Goal: Task Accomplishment & Management: Use online tool/utility

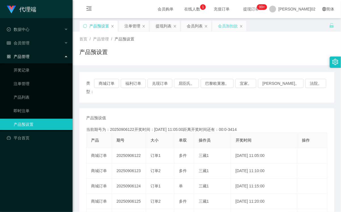
click at [220, 24] on div "会员加扣款" at bounding box center [228, 26] width 20 height 11
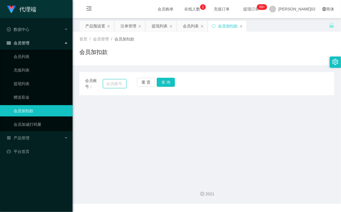
click at [115, 82] on input "text" at bounding box center [114, 83] width 23 height 9
paste input "Yeap98664"
type input "Yeap98664"
click at [157, 81] on button "查 询" at bounding box center [166, 82] width 18 height 9
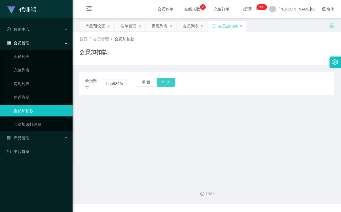
scroll to position [0, 0]
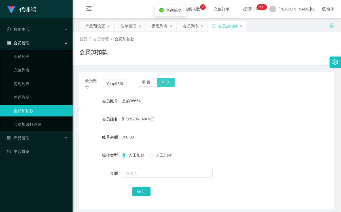
click at [157, 81] on button "查 询" at bounding box center [166, 82] width 18 height 9
click at [161, 83] on button "查 询" at bounding box center [166, 82] width 18 height 9
drag, startPoint x: 13, startPoint y: 95, endPoint x: 16, endPoint y: 93, distance: 3.9
click at [14, 94] on link "赠送彩金" at bounding box center [41, 97] width 54 height 11
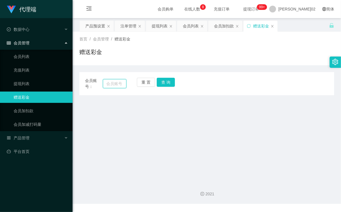
click at [113, 84] on input "text" at bounding box center [114, 83] width 23 height 9
paste input "Yeap98664"
type input "Yeap98664"
click at [163, 82] on button "查 询" at bounding box center [166, 82] width 18 height 9
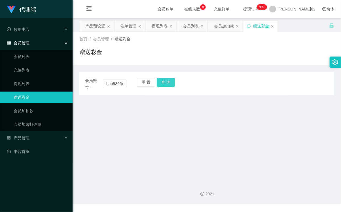
scroll to position [0, 0]
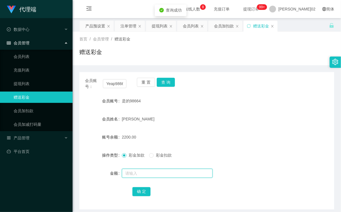
click at [134, 175] on input "text" at bounding box center [167, 173] width 91 height 9
type input "500"
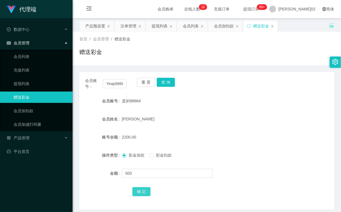
click at [134, 192] on button "确 定" at bounding box center [141, 191] width 18 height 9
click at [22, 69] on link "充值列表" at bounding box center [41, 70] width 54 height 11
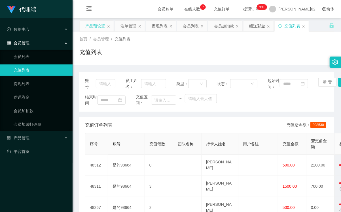
click at [87, 21] on div "产品预设置" at bounding box center [95, 26] width 20 height 11
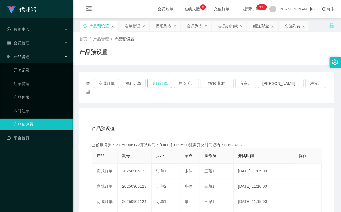
click at [172, 83] on button "兑现订单" at bounding box center [159, 83] width 25 height 9
click at [179, 121] on div "产品预设值 添加期号" at bounding box center [207, 129] width 230 height 16
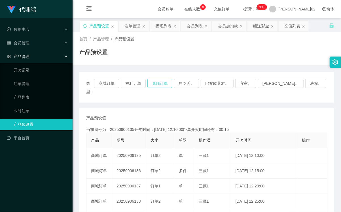
click at [168, 83] on button "兑现订单" at bounding box center [159, 83] width 25 height 9
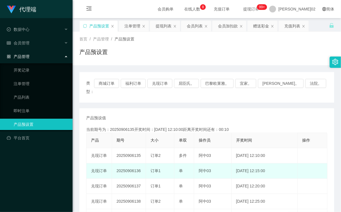
click at [129, 164] on td "20250906136" at bounding box center [129, 171] width 34 height 15
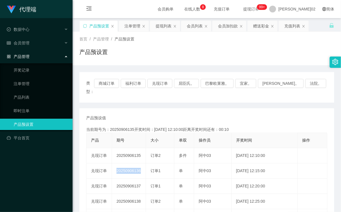
copy td "20250906136"
click at [172, 86] on button "兑现订单" at bounding box center [159, 83] width 25 height 9
click at [172, 84] on button "兑现订单" at bounding box center [159, 83] width 25 height 9
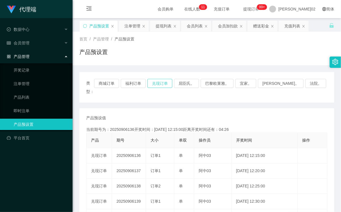
click at [162, 83] on button "兑现订单" at bounding box center [159, 83] width 25 height 9
click at [161, 81] on button "兑现订单" at bounding box center [159, 83] width 25 height 9
click at [236, 28] on div "会员加扣款" at bounding box center [228, 26] width 20 height 11
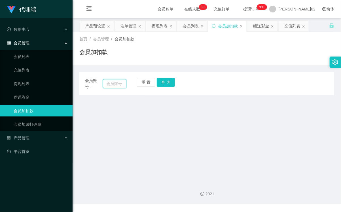
click at [118, 84] on input "text" at bounding box center [114, 83] width 23 height 9
paste input "Yeap98664"
type input "Yeap98664"
click at [166, 82] on button "查 询" at bounding box center [166, 82] width 18 height 9
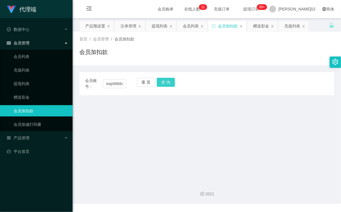
scroll to position [0, 0]
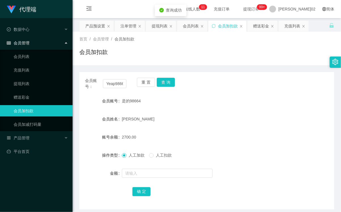
click at [244, 98] on div "是的98664" at bounding box center [196, 100] width 148 height 11
click at [131, 26] on div "注单管理" at bounding box center [128, 26] width 16 height 11
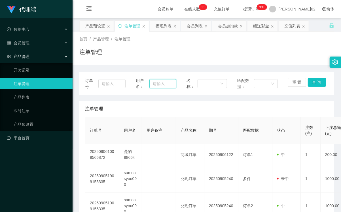
click at [162, 81] on input "text" at bounding box center [162, 83] width 27 height 9
paste input "Yeap98664"
type input "Yeap98664"
click at [313, 84] on button "查 询" at bounding box center [316, 82] width 18 height 9
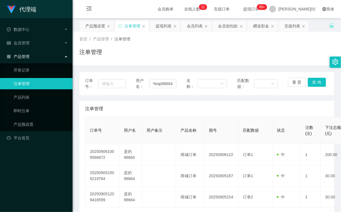
click at [293, 56] on div "注单管理" at bounding box center [206, 54] width 254 height 13
click at [322, 83] on button "查 询" at bounding box center [316, 82] width 18 height 9
click at [309, 81] on button "查 询" at bounding box center [316, 82] width 18 height 9
click at [309, 81] on button "查 询" at bounding box center [319, 82] width 24 height 9
click at [309, 81] on button "查 询" at bounding box center [316, 82] width 18 height 9
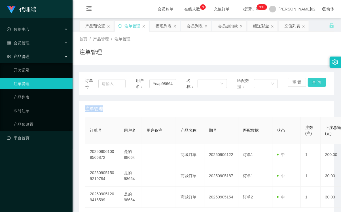
click at [309, 81] on div "重 置 查 询" at bounding box center [308, 84] width 40 height 12
click at [309, 81] on button "查 询" at bounding box center [316, 82] width 18 height 9
click at [314, 76] on div "订单号： 用户名： Yeap98664 名称： 匹配数据： 重 置 查 询" at bounding box center [206, 83] width 254 height 23
click at [311, 83] on button "查 询" at bounding box center [316, 82] width 18 height 9
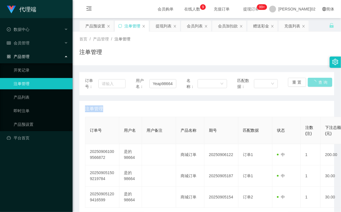
click at [311, 83] on div "重 置 查 询" at bounding box center [308, 84] width 40 height 12
click at [311, 83] on button "查 询" at bounding box center [316, 82] width 18 height 9
click at [311, 83] on div "重 置 查 询" at bounding box center [308, 84] width 40 height 12
click at [311, 83] on button "查 询" at bounding box center [316, 82] width 18 height 9
click at [151, 83] on input "Yeap98664" at bounding box center [162, 83] width 27 height 9
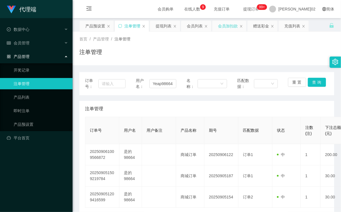
click at [224, 27] on div "会员加扣款" at bounding box center [228, 26] width 20 height 11
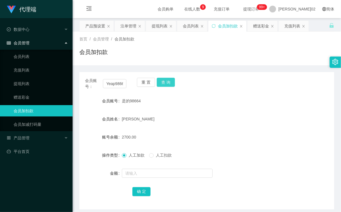
click at [168, 83] on button "查 询" at bounding box center [166, 82] width 18 height 9
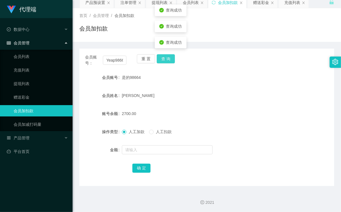
scroll to position [24, 0]
click at [169, 59] on button "查 询" at bounding box center [166, 58] width 18 height 9
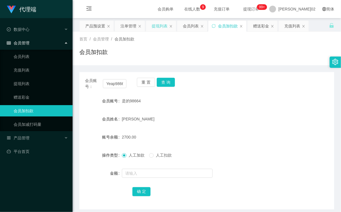
click at [163, 28] on div "提现列表" at bounding box center [159, 26] width 16 height 11
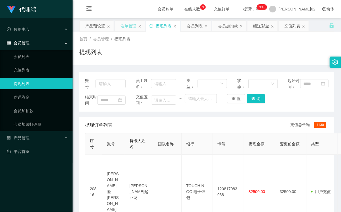
click at [128, 29] on div "注单管理" at bounding box center [128, 26] width 16 height 11
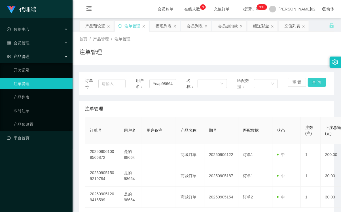
click at [315, 84] on button "查 询" at bounding box center [316, 82] width 18 height 9
click at [314, 78] on button "查 询" at bounding box center [316, 82] width 18 height 9
click at [314, 78] on div "重 置 查 询" at bounding box center [308, 84] width 40 height 12
drag, startPoint x: 314, startPoint y: 78, endPoint x: 288, endPoint y: 46, distance: 41.5
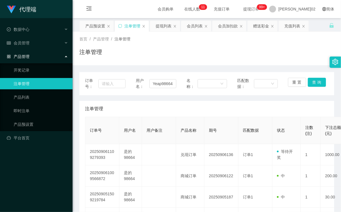
click at [288, 46] on div "首页 / 产品管理 / 注单管理 / 注单管理" at bounding box center [206, 48] width 254 height 25
click at [314, 81] on button "查 询" at bounding box center [316, 82] width 18 height 9
click at [162, 84] on input "Yeap98664" at bounding box center [162, 83] width 27 height 9
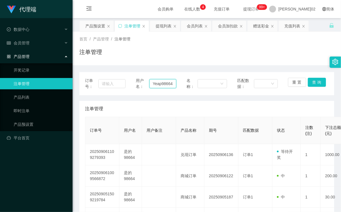
click at [162, 84] on input "Yeap98664" at bounding box center [162, 83] width 27 height 9
click at [317, 84] on button "查 询" at bounding box center [316, 82] width 18 height 9
click at [310, 94] on div "订单号： 用户名： Yeap98664 名称： 匹配数据： 重 置 查 询" at bounding box center [206, 83] width 254 height 23
click at [168, 81] on input "Yeap98664" at bounding box center [162, 83] width 27 height 9
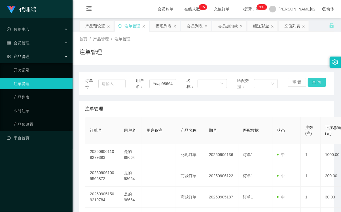
click at [316, 81] on button "查 询" at bounding box center [316, 82] width 18 height 9
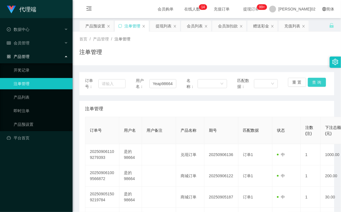
click at [316, 81] on button "查 询" at bounding box center [316, 82] width 18 height 9
click at [320, 77] on div "订单号： 用户名： Yeap98664 名称： 匹配数据： 重 置 查 询" at bounding box center [206, 83] width 254 height 23
click at [313, 85] on button "查 询" at bounding box center [316, 82] width 18 height 9
click at [313, 82] on button "查 询" at bounding box center [316, 82] width 18 height 9
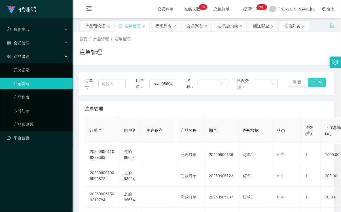
click at [313, 82] on button "查 询" at bounding box center [316, 82] width 18 height 9
click at [313, 82] on div "重 置 查 询" at bounding box center [308, 84] width 40 height 12
click at [159, 106] on div "注单管理" at bounding box center [206, 109] width 243 height 16
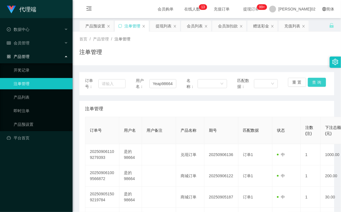
click at [316, 80] on button "查 询" at bounding box center [316, 82] width 18 height 9
click at [307, 85] on button "查 询" at bounding box center [316, 82] width 18 height 9
click at [164, 86] on input "Yeap98664" at bounding box center [162, 83] width 27 height 9
click at [190, 23] on div "会员列表" at bounding box center [195, 26] width 16 height 11
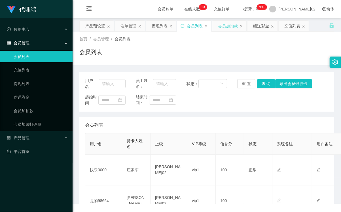
click at [221, 23] on div "会员加扣款" at bounding box center [228, 26] width 20 height 11
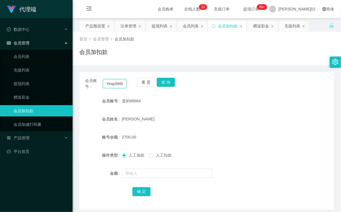
click at [123, 86] on input "Yeap98664" at bounding box center [114, 83] width 23 height 9
click at [162, 81] on button "查 询" at bounding box center [166, 82] width 18 height 9
drag, startPoint x: 260, startPoint y: 150, endPoint x: 264, endPoint y: 141, distance: 10.1
click at [264, 141] on form "会员账号 是的98664 会员姓名 叶天生 账号余额 3700.00 操作类型 人工加款 人工扣款 金额 确 定" at bounding box center [206, 146] width 254 height 102
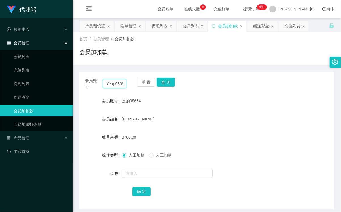
click at [118, 83] on input "Yeap98664" at bounding box center [114, 83] width 23 height 9
click at [186, 29] on div "会员列表" at bounding box center [191, 26] width 16 height 11
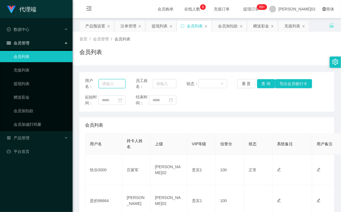
click at [110, 85] on input "text" at bounding box center [112, 83] width 27 height 9
paste input "Yeap98664"
type input "Yeap98664"
click at [261, 86] on button "查 询" at bounding box center [266, 83] width 18 height 9
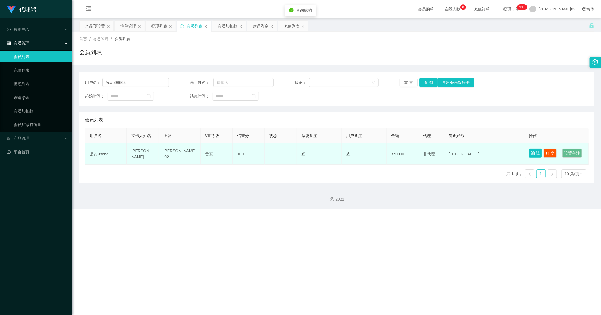
click at [340, 151] on button "编 辑" at bounding box center [535, 152] width 13 height 9
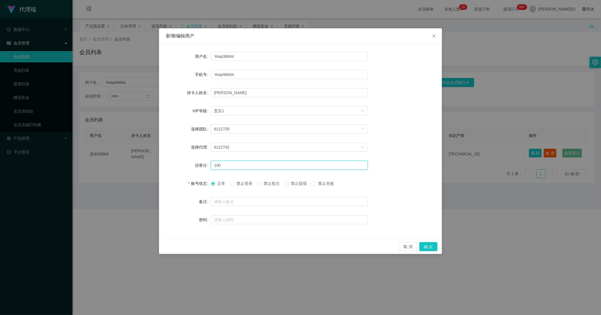
drag, startPoint x: 241, startPoint y: 168, endPoint x: 0, endPoint y: 121, distance: 246.2
click at [0, 121] on html "代理端 数据中心 会员管理 会员列表 充值列表 提现列表 赠送彩金 会员加扣款 会员加减打码量 产品管理 开奖记录 注单管理 产品列表 即时注单 产品预设置 …" at bounding box center [300, 157] width 601 height 315
type input "80"
click at [340, 212] on button "确 定" at bounding box center [429, 246] width 18 height 9
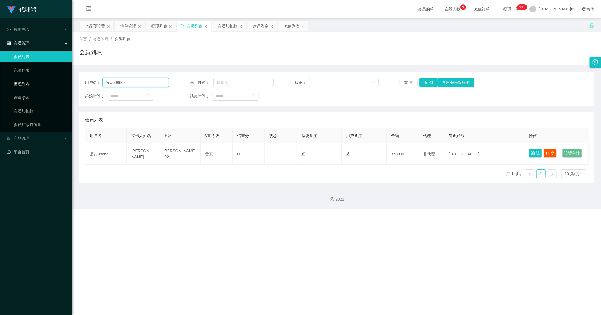
drag, startPoint x: 140, startPoint y: 80, endPoint x: 45, endPoint y: 79, distance: 95.1
click at [31, 82] on section "代理端 数据中心 会员管理 会员列表 充值列表 提现列表 赠送彩金 会员加扣款 会员加减打码量 产品管理 开奖记录 注单管理 产品列表 即时注单 产品预设置 …" at bounding box center [300, 104] width 601 height 209
paste input "Janson1688"
type input "Janson1688"
click at [219, 23] on div "会员加扣款" at bounding box center [228, 26] width 20 height 11
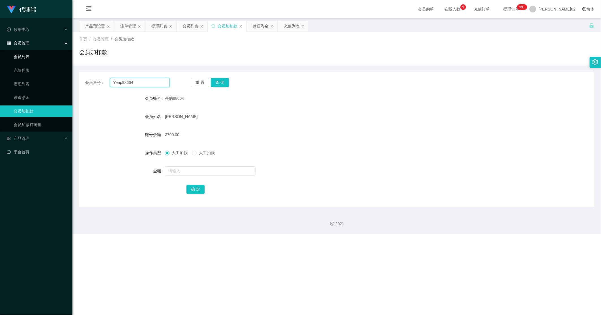
drag, startPoint x: 146, startPoint y: 84, endPoint x: 18, endPoint y: 57, distance: 130.6
click at [18, 57] on section "代理端 数据中心 会员管理 会员列表 充值列表 提现列表 赠送彩金 会员加扣款 会员加减打码量 产品管理 开奖记录 注单管理 产品列表 即时注单 产品预设置 …" at bounding box center [300, 116] width 601 height 233
paste input "Janson1688"
type input "Janson1688"
click at [224, 81] on button "查 询" at bounding box center [220, 82] width 18 height 9
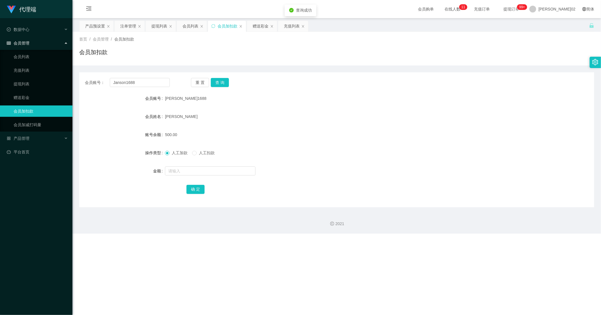
drag, startPoint x: 357, startPoint y: 117, endPoint x: 538, endPoint y: 5, distance: 213.3
click at [340, 112] on div "白耀园" at bounding box center [315, 116] width 301 height 11
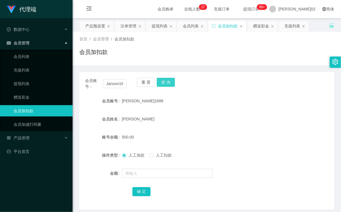
click at [163, 83] on button "查 询" at bounding box center [166, 82] width 18 height 9
click at [97, 27] on div "产品预设置" at bounding box center [95, 26] width 20 height 11
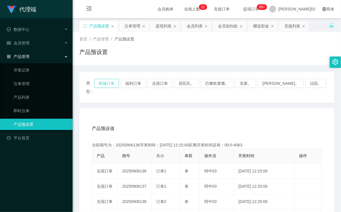
click at [112, 79] on button "商城订单" at bounding box center [106, 83] width 25 height 9
click at [110, 78] on div "类型： 商城订单 福利订单 兑现订单 屈臣氏。 巴黎欧莱雅。 宜家。 森亨。 法院。" at bounding box center [206, 87] width 254 height 31
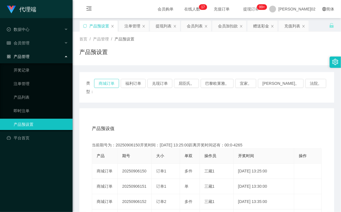
click at [112, 81] on button "商城订单" at bounding box center [106, 83] width 25 height 9
click at [120, 78] on div "类型： 商城订单 福利订单 兑现订单 屈臣氏。 巴黎欧莱雅。 宜家。 森亨。 法院。" at bounding box center [206, 87] width 254 height 31
click at [119, 81] on button "商城订单" at bounding box center [106, 83] width 25 height 9
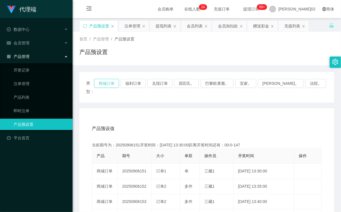
click at [119, 81] on button "商城订单" at bounding box center [106, 83] width 25 height 9
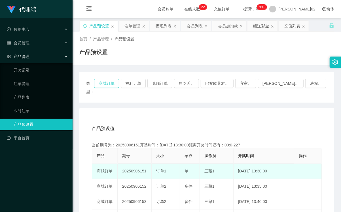
type button "k3wph"
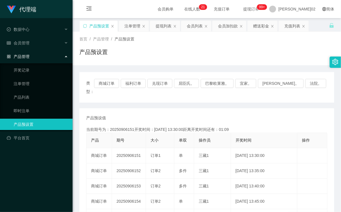
scroll to position [31, 0]
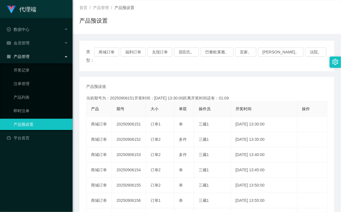
click at [129, 132] on td "20250906152" at bounding box center [129, 139] width 34 height 15
copy td "20250906152"
click at [119, 55] on button "商城订单" at bounding box center [106, 52] width 25 height 9
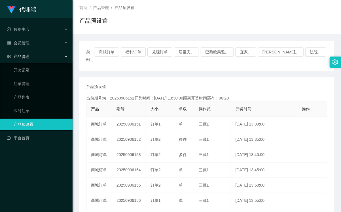
click at [275, 84] on div "产品预设值 添加期号" at bounding box center [206, 87] width 241 height 6
click at [117, 52] on button "商城订单" at bounding box center [106, 52] width 25 height 9
click at [146, 84] on div "产品预设值 添加期号 当前期号为：20250906151开奖时间：2025-09-06 13:30:00距离开奖时间还有：00:11 产品 期号 大小 单双 …" at bounding box center [206, 186] width 241 height 204
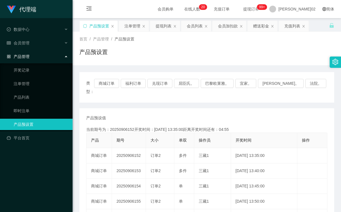
click at [119, 83] on button "商城订单" at bounding box center [106, 83] width 25 height 9
